Goal: Check status: Check status

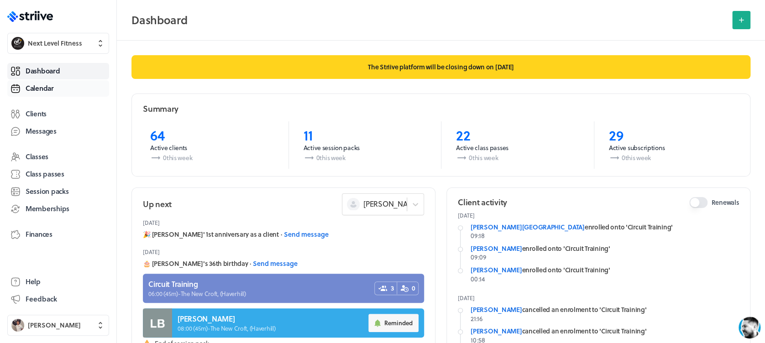
click at [63, 87] on link "Calendar" at bounding box center [58, 88] width 102 height 16
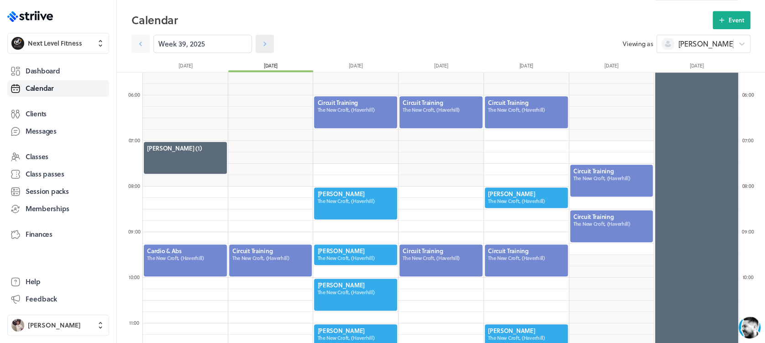
click at [260, 44] on icon at bounding box center [264, 43] width 9 height 9
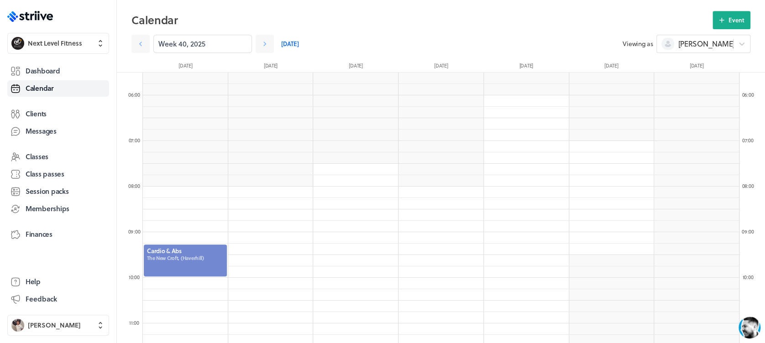
click at [210, 270] on div at bounding box center [185, 261] width 85 height 34
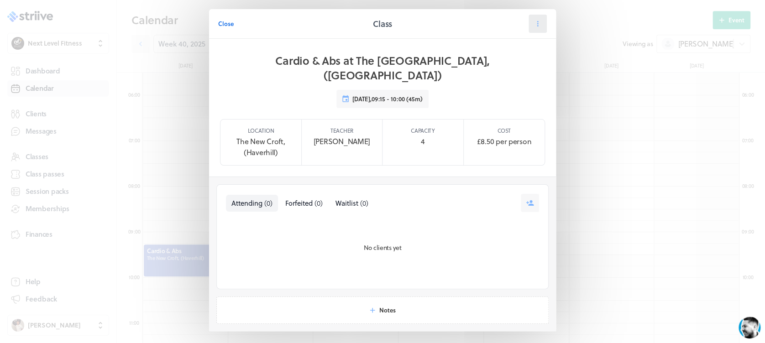
click at [533, 18] on button at bounding box center [538, 24] width 18 height 18
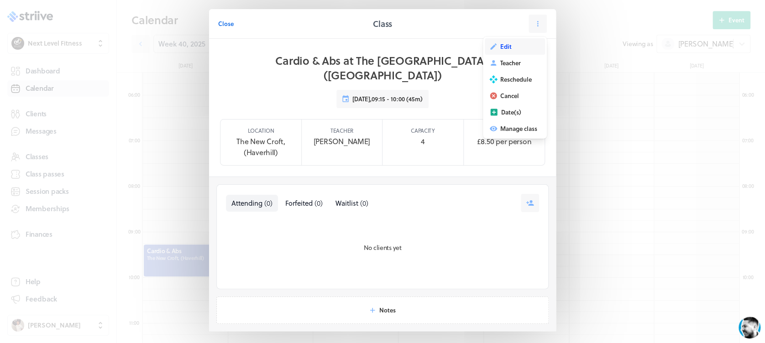
click at [524, 46] on button "Edit" at bounding box center [515, 46] width 60 height 16
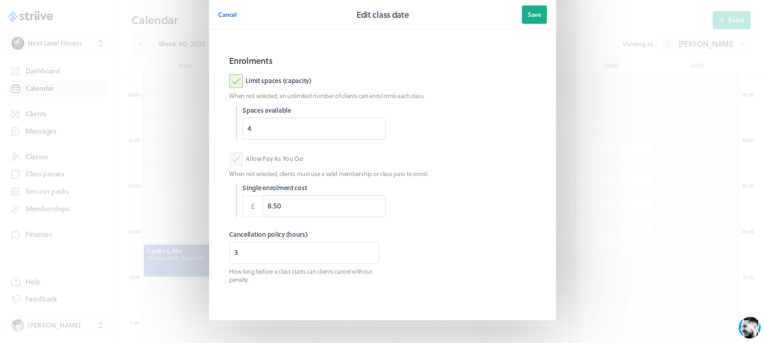
scroll to position [128, 0]
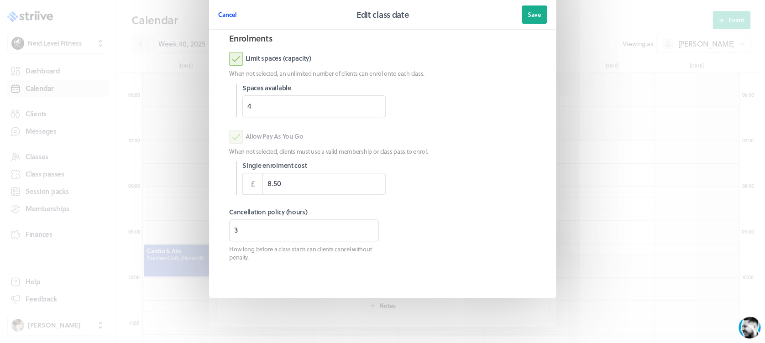
click at [218, 20] on button "Cancel" at bounding box center [227, 14] width 19 height 18
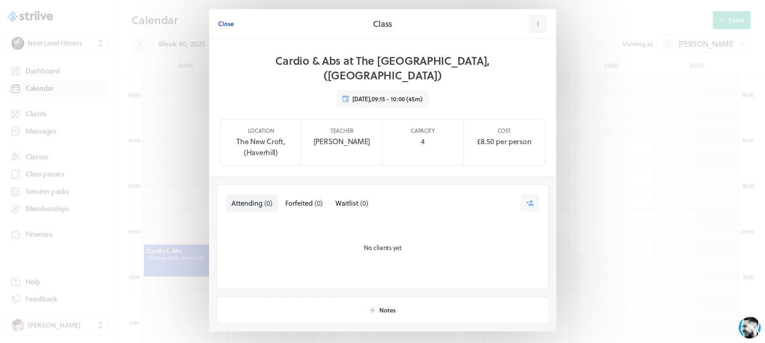
click at [220, 22] on span "Close" at bounding box center [226, 24] width 16 height 8
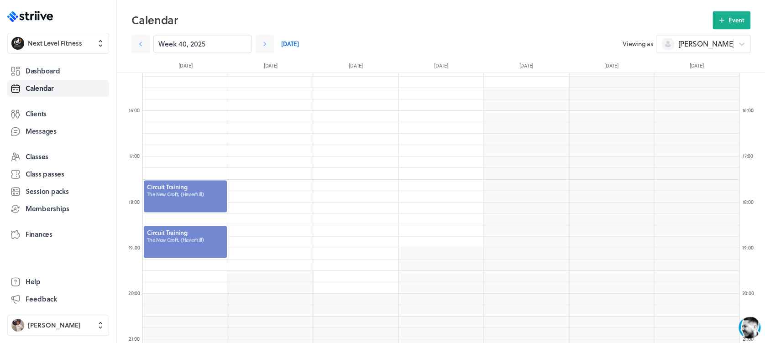
scroll to position [716, 0]
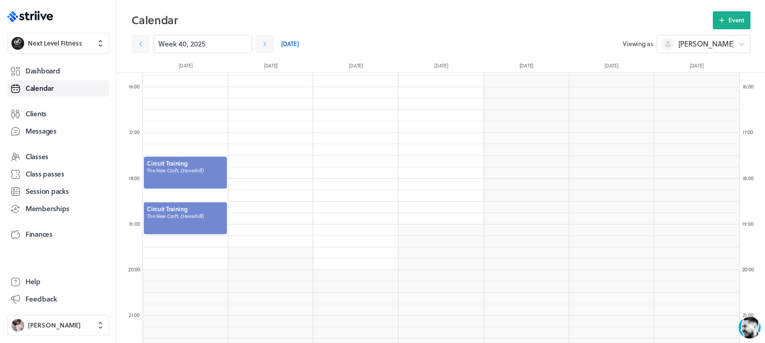
click at [196, 184] on div at bounding box center [185, 173] width 85 height 34
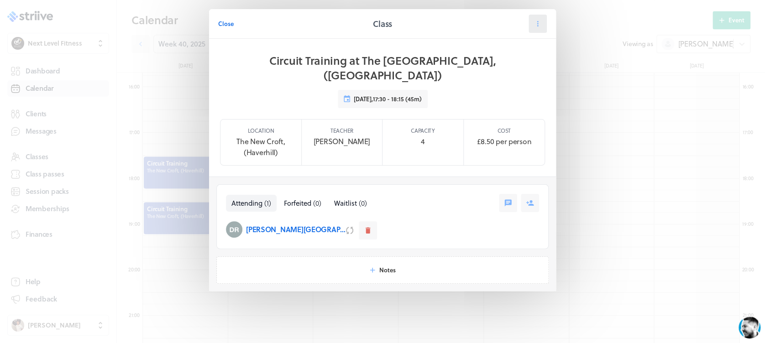
click at [535, 27] on icon at bounding box center [538, 24] width 8 height 8
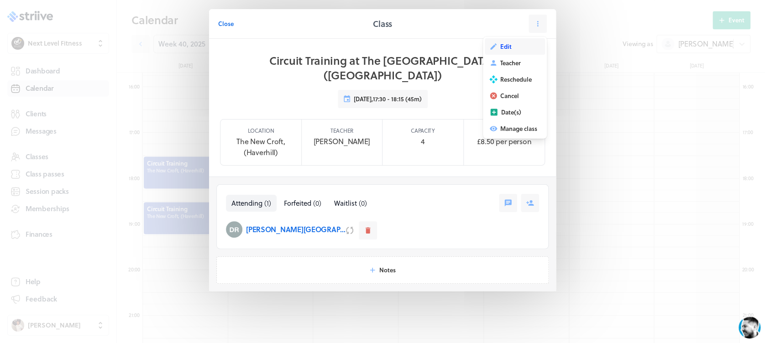
click at [530, 45] on button "Edit" at bounding box center [515, 46] width 60 height 16
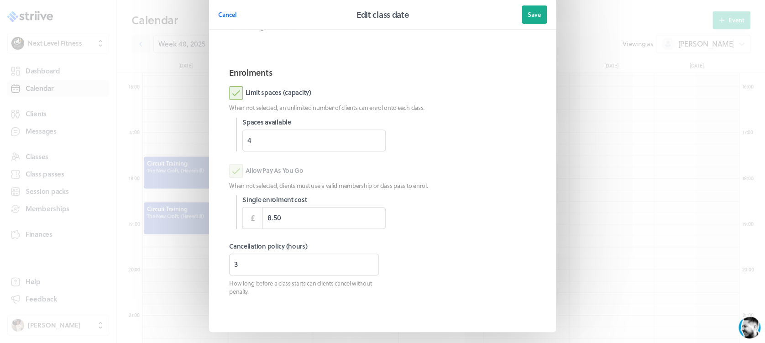
scroll to position [121, 0]
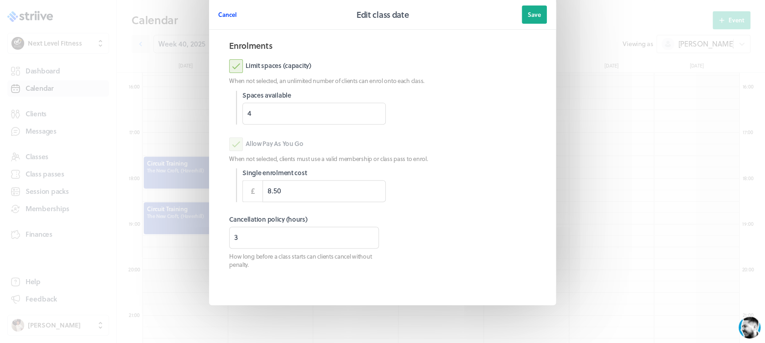
click at [231, 19] on button "Cancel" at bounding box center [227, 14] width 19 height 18
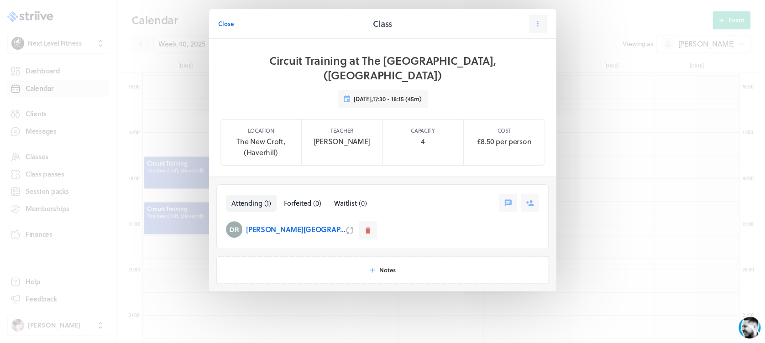
click at [231, 20] on span "Close" at bounding box center [226, 24] width 16 height 8
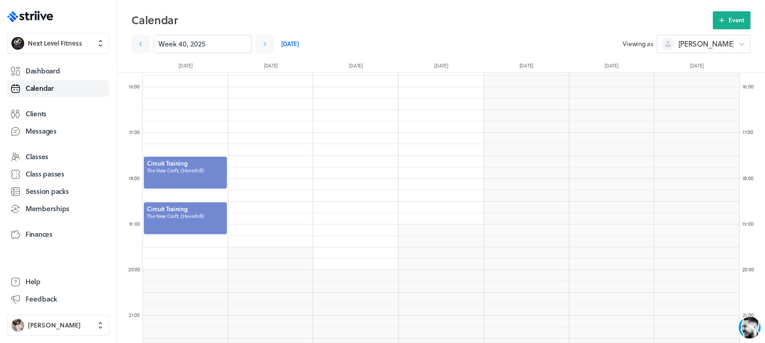
click at [211, 219] on div at bounding box center [185, 218] width 85 height 34
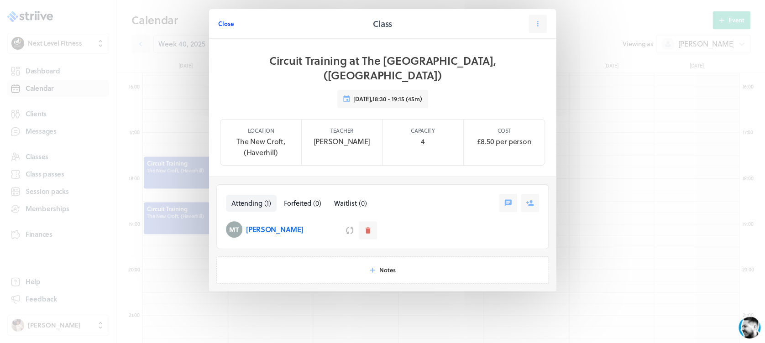
click at [226, 17] on button "Close" at bounding box center [226, 24] width 16 height 18
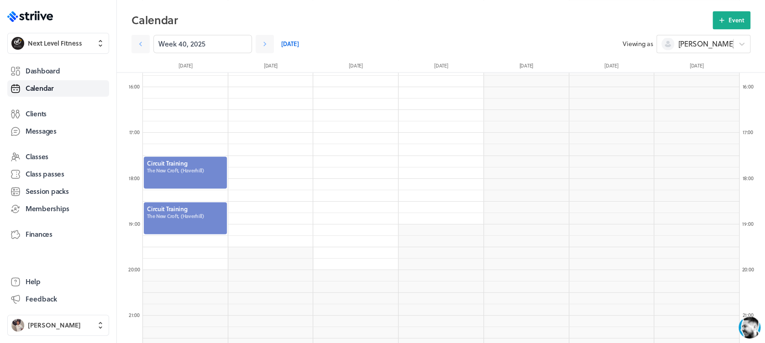
click at [197, 230] on div at bounding box center [185, 218] width 85 height 34
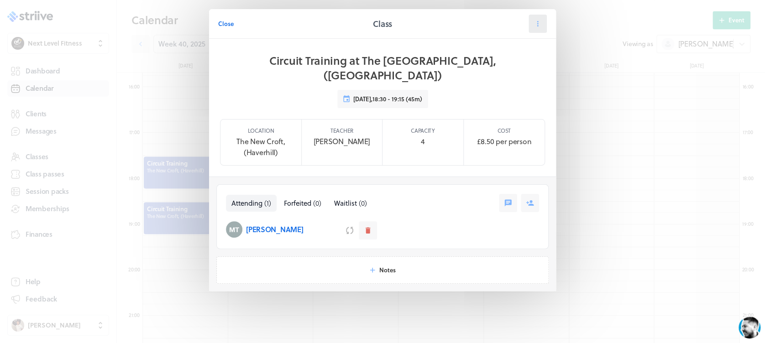
click at [530, 27] on button at bounding box center [538, 24] width 18 height 18
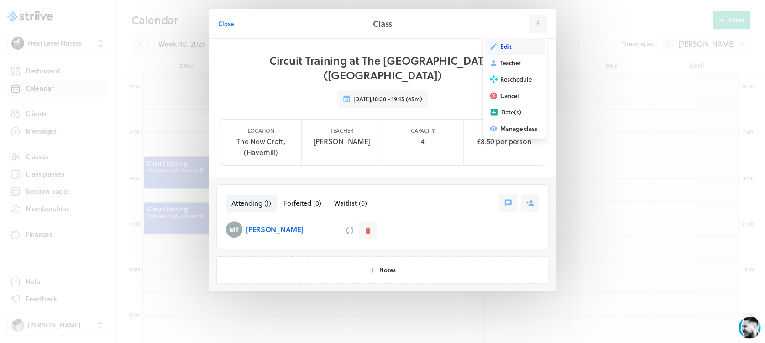
click at [524, 44] on button "Edit" at bounding box center [515, 46] width 60 height 16
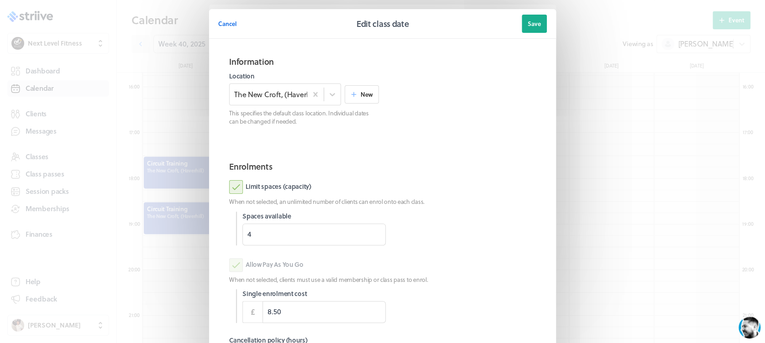
scroll to position [128, 0]
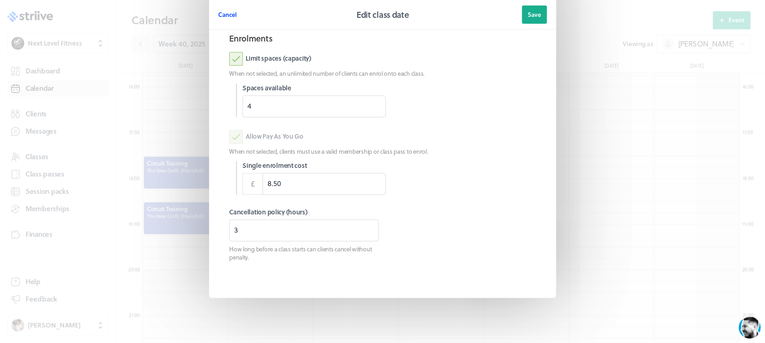
click at [224, 11] on span "Cancel" at bounding box center [227, 15] width 19 height 8
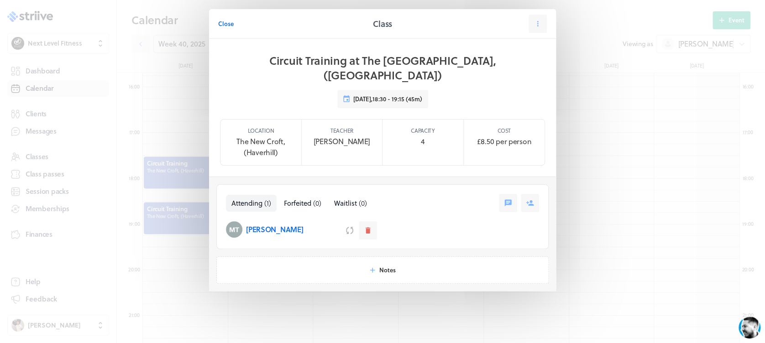
click at [227, 20] on span "Close" at bounding box center [226, 24] width 16 height 8
